Goal: Information Seeking & Learning: Learn about a topic

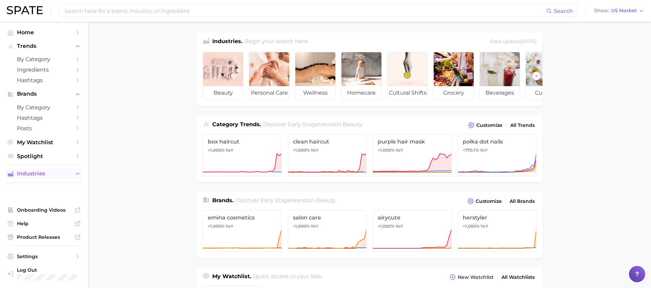
click at [48, 171] on span "Industries" at bounding box center [44, 174] width 54 height 6
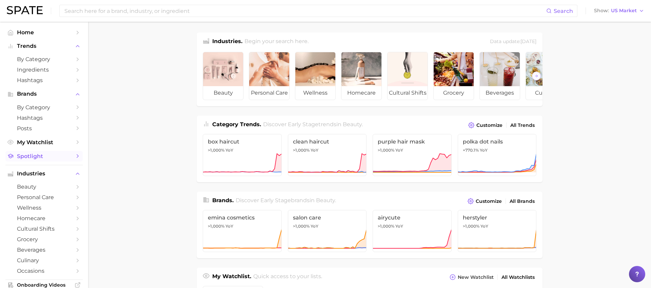
click at [38, 153] on span "Spotlight" at bounding box center [44, 156] width 54 height 6
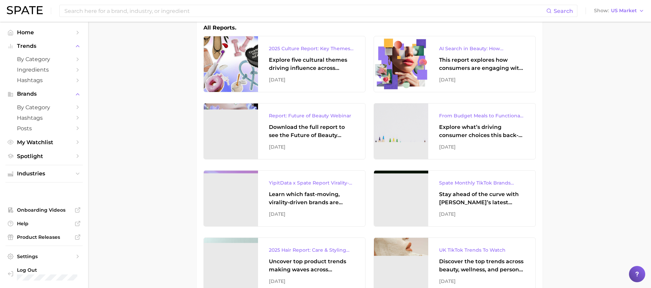
scroll to position [102, 0]
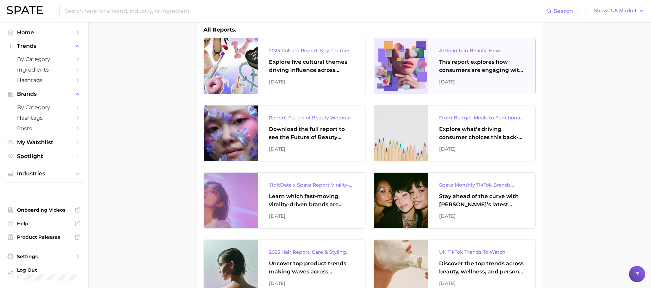
click at [469, 67] on div "This report explores how consumers are engaging with AI-powered search tools — …" at bounding box center [481, 66] width 85 height 16
